Goal: Information Seeking & Learning: Learn about a topic

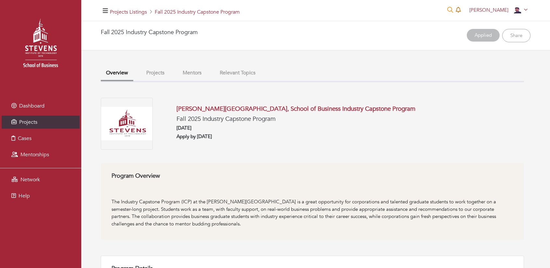
click at [461, 8] on icon at bounding box center [457, 10] width 5 height 6
click at [162, 73] on button "Projects" at bounding box center [155, 73] width 29 height 14
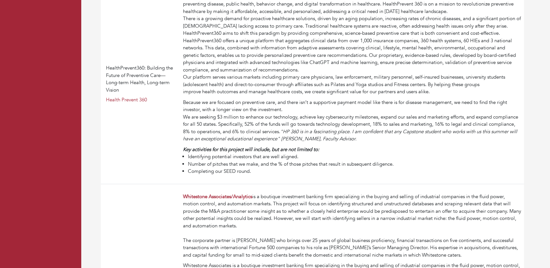
scroll to position [1038, 0]
click at [122, 103] on link "Health Prevent 360" at bounding box center [126, 100] width 41 height 6
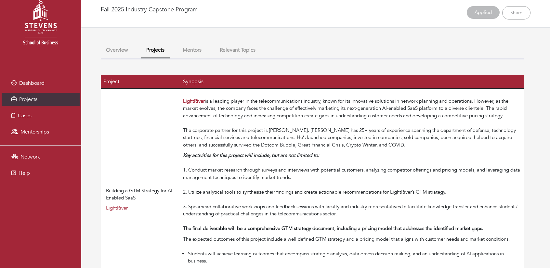
scroll to position [0, 0]
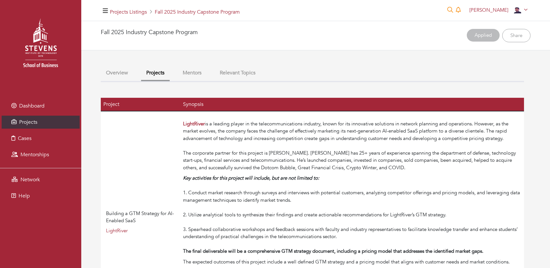
click at [195, 76] on button "Mentors" at bounding box center [191, 73] width 29 height 14
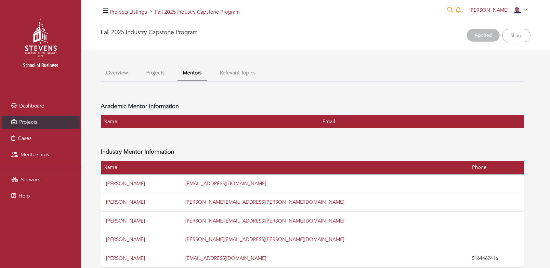
scroll to position [15, 0]
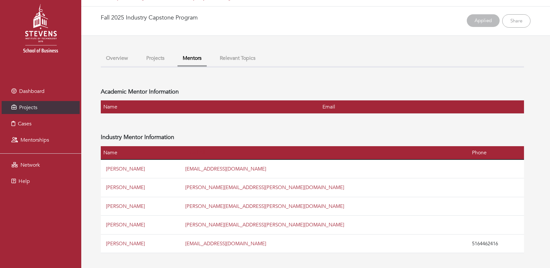
click at [242, 63] on button "Relevant Topics" at bounding box center [237, 58] width 46 height 14
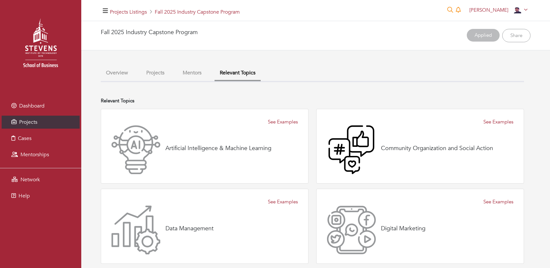
click at [109, 71] on button "Overview" at bounding box center [117, 73] width 32 height 14
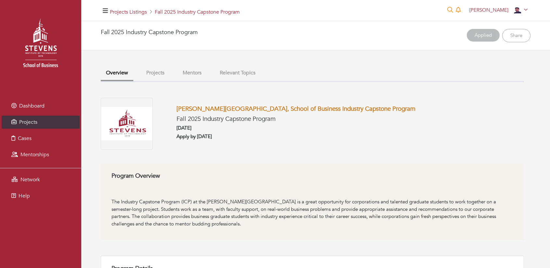
click at [215, 108] on link "[PERSON_NAME][GEOGRAPHIC_DATA], School of Business Industry Capstone Program" at bounding box center [295, 109] width 239 height 8
